Goal: Task Accomplishment & Management: Complete application form

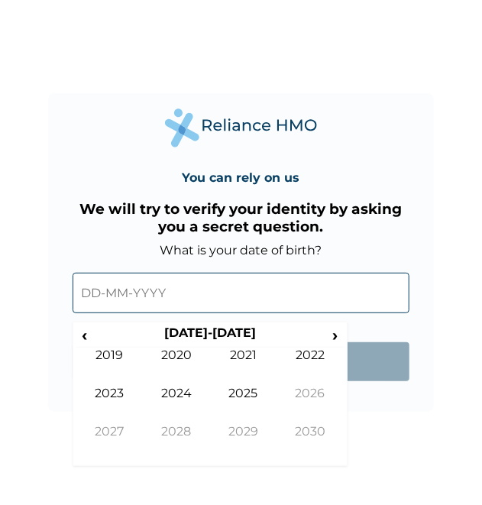
click at [161, 287] on input "text" at bounding box center [242, 293] width 338 height 41
click at [90, 336] on span "‹" at bounding box center [84, 335] width 16 height 19
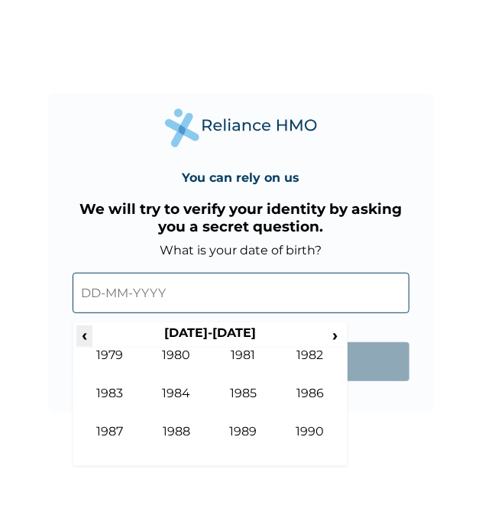
click at [90, 336] on span "‹" at bounding box center [84, 335] width 16 height 19
drag, startPoint x: 90, startPoint y: 336, endPoint x: 333, endPoint y: 333, distance: 243.1
click at [333, 333] on tr "‹ 1960-1969 ›" at bounding box center [210, 336] width 268 height 21
click at [333, 333] on span "›" at bounding box center [335, 335] width 17 height 19
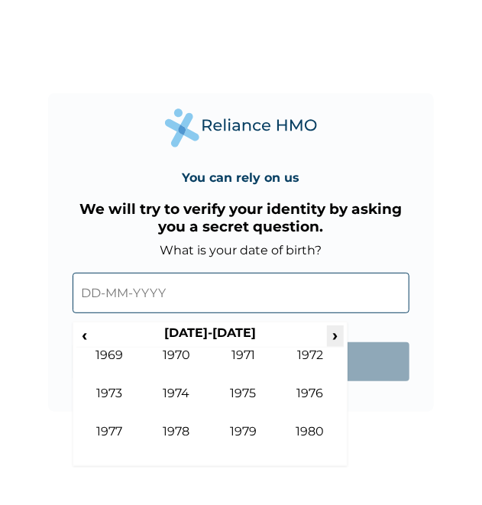
click at [333, 333] on span "›" at bounding box center [335, 335] width 17 height 19
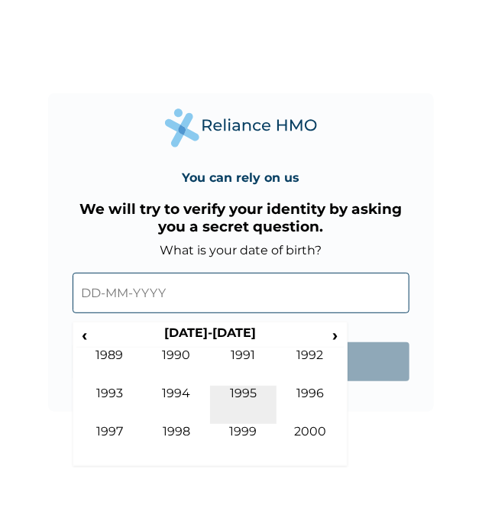
click at [239, 423] on td "1995" at bounding box center [243, 405] width 67 height 38
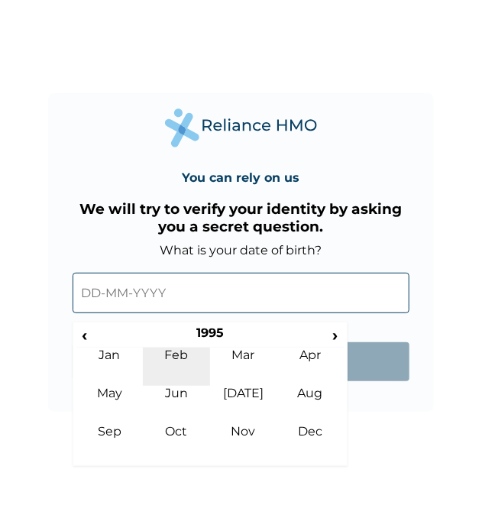
click at [183, 349] on td "Feb" at bounding box center [176, 367] width 67 height 38
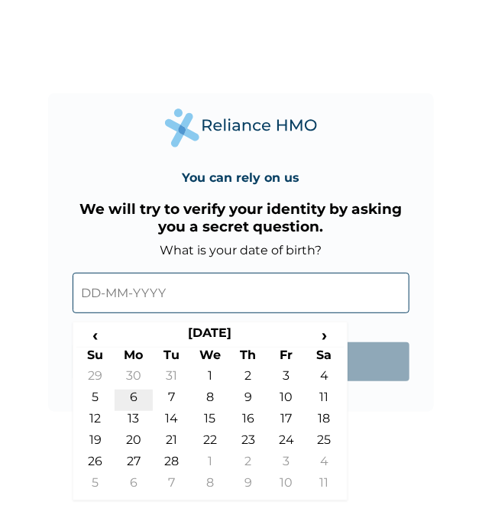
click at [140, 394] on td "6" at bounding box center [134, 400] width 38 height 21
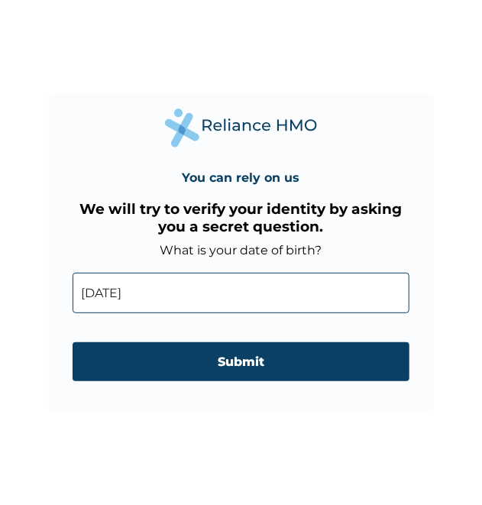
click at [143, 293] on input "06-02-1995" at bounding box center [242, 293] width 338 height 41
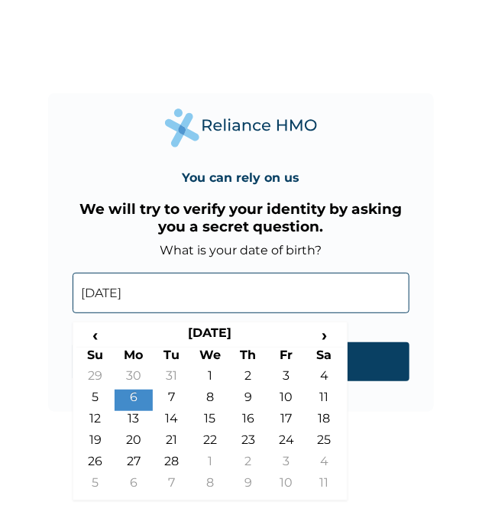
click at [145, 293] on input "06-02-1995" at bounding box center [242, 293] width 338 height 41
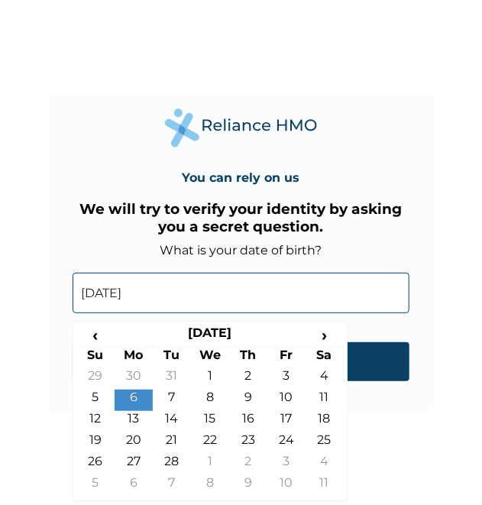
click at [145, 293] on input "06-02-1995" at bounding box center [242, 293] width 338 height 41
click at [144, 291] on input "06-02-1995" at bounding box center [242, 293] width 338 height 41
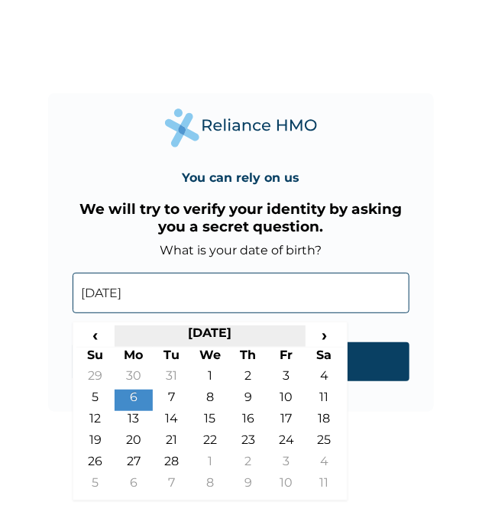
drag, startPoint x: 144, startPoint y: 291, endPoint x: 234, endPoint y: 339, distance: 101.2
click at [234, 339] on th "February 1995" at bounding box center [210, 336] width 191 height 21
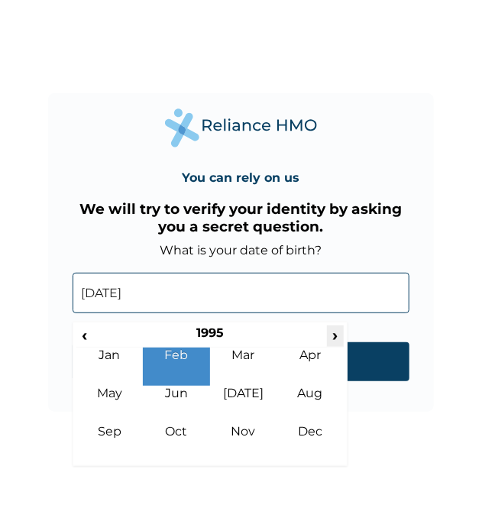
click at [338, 335] on span "›" at bounding box center [335, 335] width 17 height 19
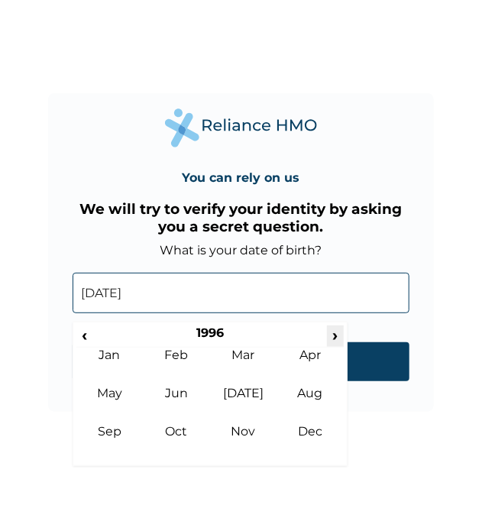
click at [338, 335] on span "›" at bounding box center [335, 335] width 17 height 19
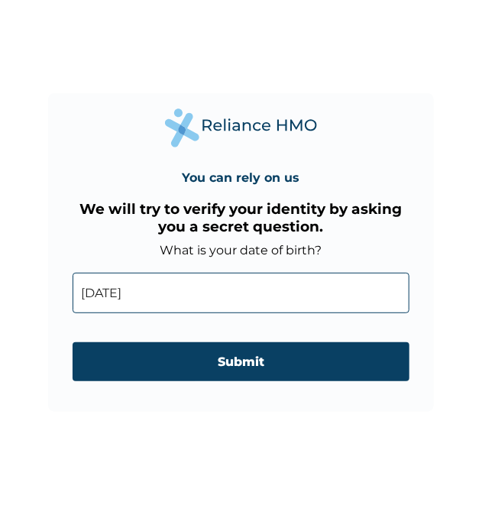
click at [391, 419] on div "You can rely on us We will try to verify your identity by asking you a secret q…" at bounding box center [241, 252] width 482 height 505
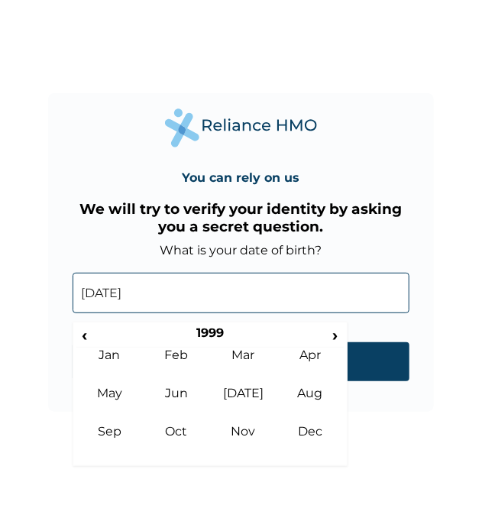
click at [139, 297] on input "06-02-1995" at bounding box center [242, 293] width 338 height 41
click at [183, 358] on td "Feb" at bounding box center [176, 367] width 67 height 38
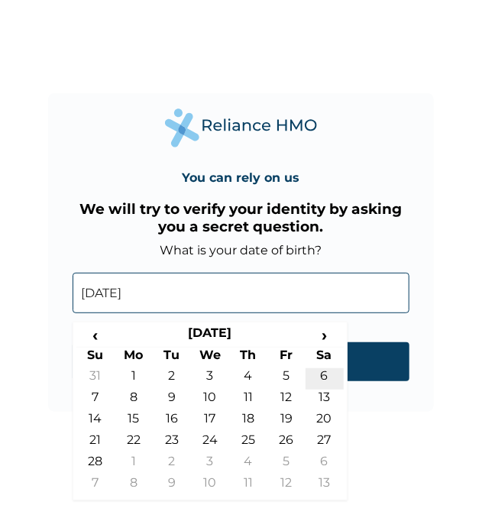
click at [330, 371] on td "6" at bounding box center [325, 378] width 38 height 21
type input "06-02-1999"
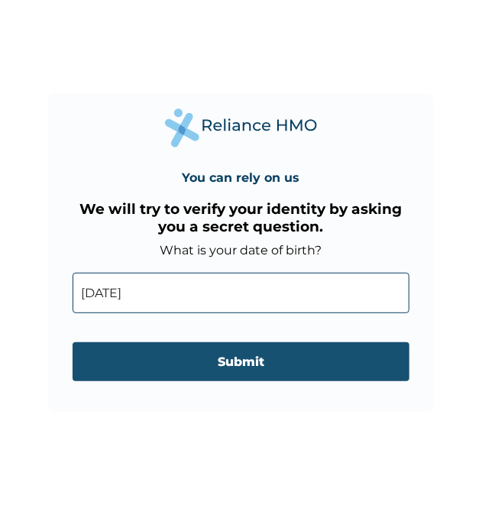
click at [320, 375] on input "Submit" at bounding box center [242, 361] width 338 height 39
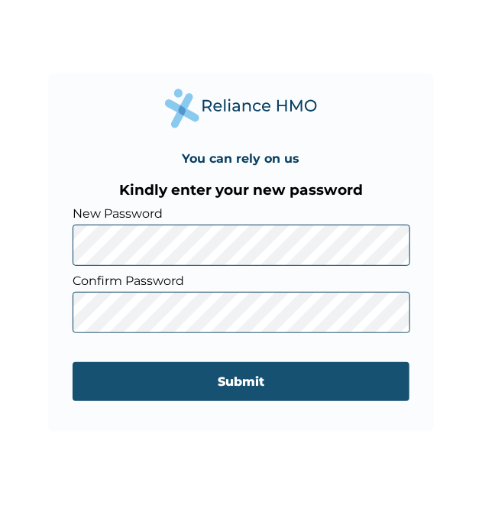
click at [281, 378] on input "Submit" at bounding box center [242, 381] width 338 height 39
